Goal: Browse casually: Explore the website without a specific task or goal

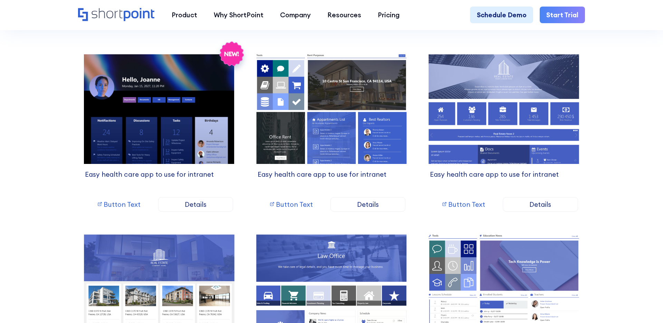
scroll to position [758, 0]
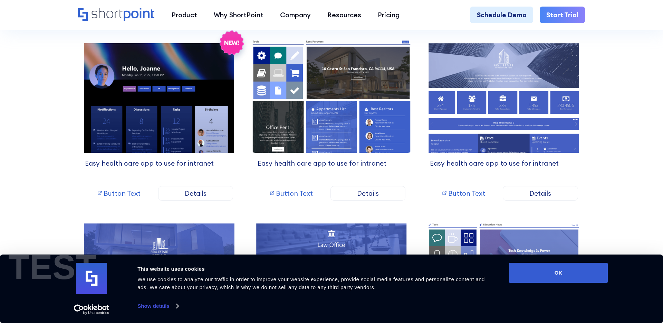
click at [359, 102] on img at bounding box center [332, 96] width 168 height 120
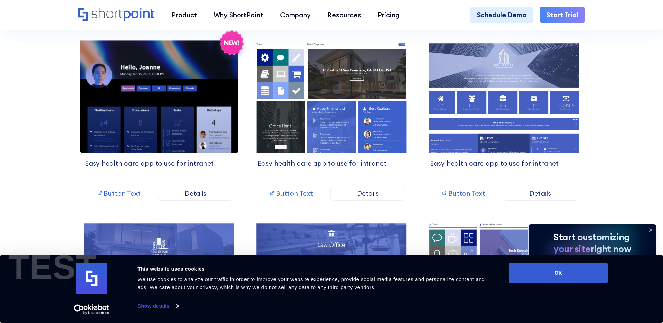
click at [150, 117] on img at bounding box center [159, 96] width 168 height 120
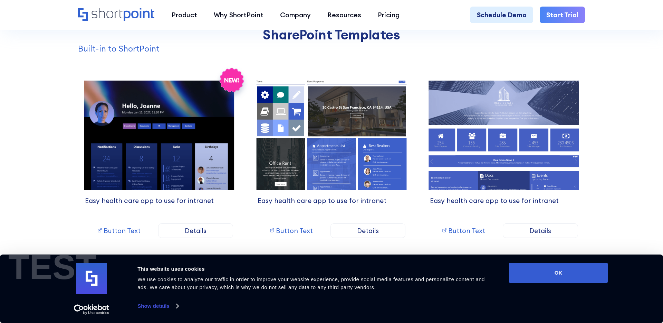
scroll to position [723, 0]
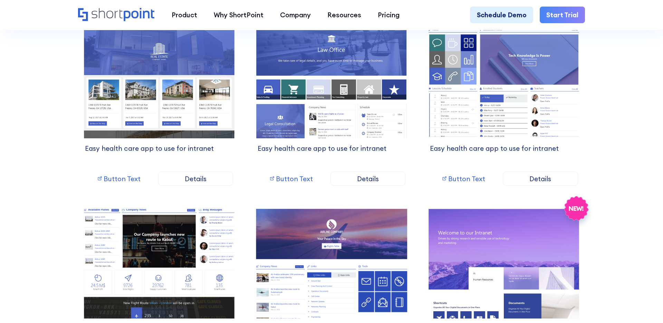
scroll to position [980, 0]
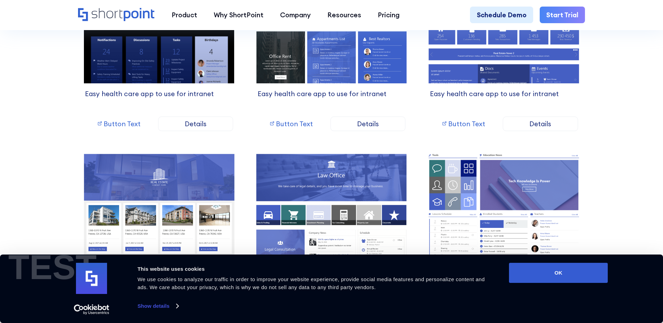
scroll to position [839, 0]
